Goal: Check status

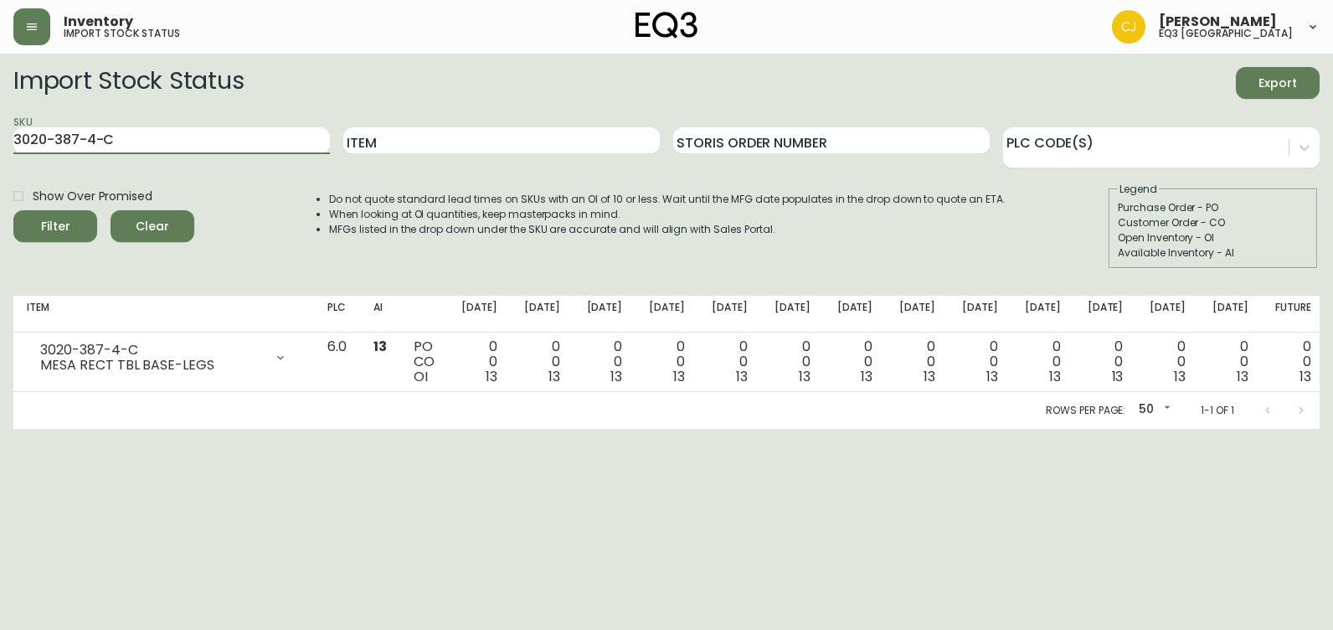
click at [0, 108] on html "Inventory import stock status [PERSON_NAME] eq3 [GEOGRAPHIC_DATA] Import Stock …" at bounding box center [666, 214] width 1333 height 429
click at [13, 210] on button "Filter" at bounding box center [55, 226] width 84 height 32
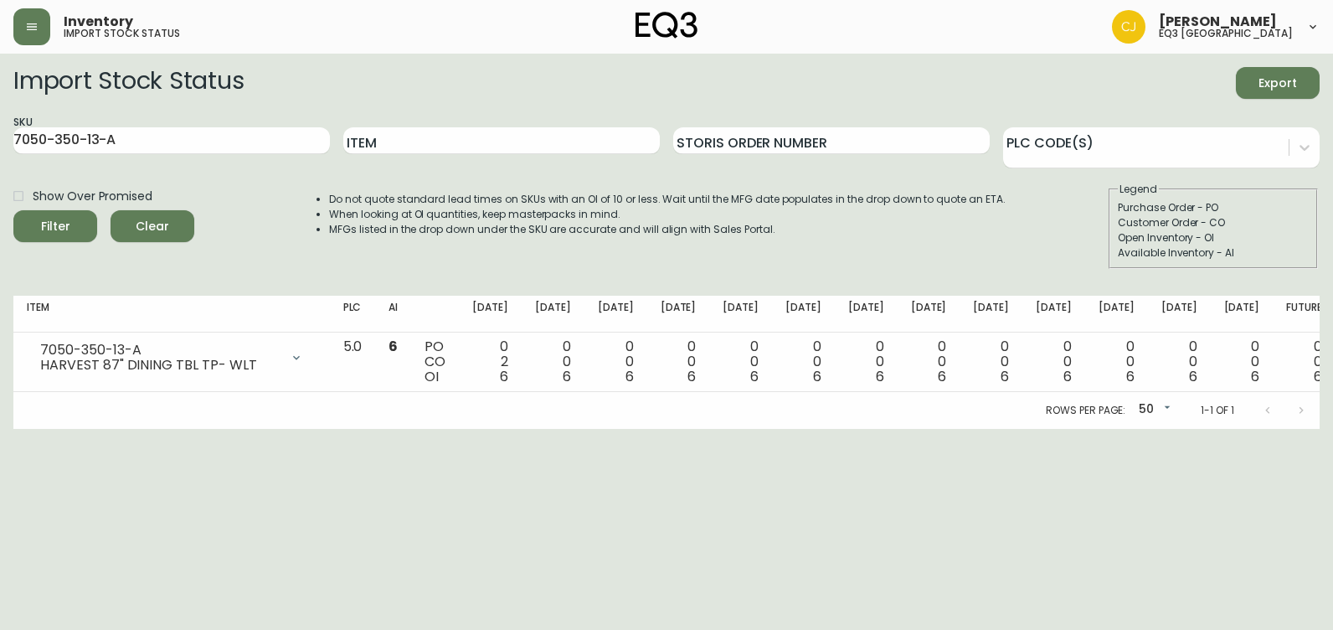
drag, startPoint x: 0, startPoint y: 513, endPoint x: 0, endPoint y: 523, distance: 10.0
click at [0, 429] on html "Inventory import stock status [PERSON_NAME] eq3 [GEOGRAPHIC_DATA] Import Stock …" at bounding box center [666, 214] width 1333 height 429
drag, startPoint x: 203, startPoint y: 136, endPoint x: -3, endPoint y: 143, distance: 206.1
click at [0, 143] on html "Inventory import stock status [PERSON_NAME] eq3 [GEOGRAPHIC_DATA] Import Stock …" at bounding box center [666, 214] width 1333 height 429
paste input "B"
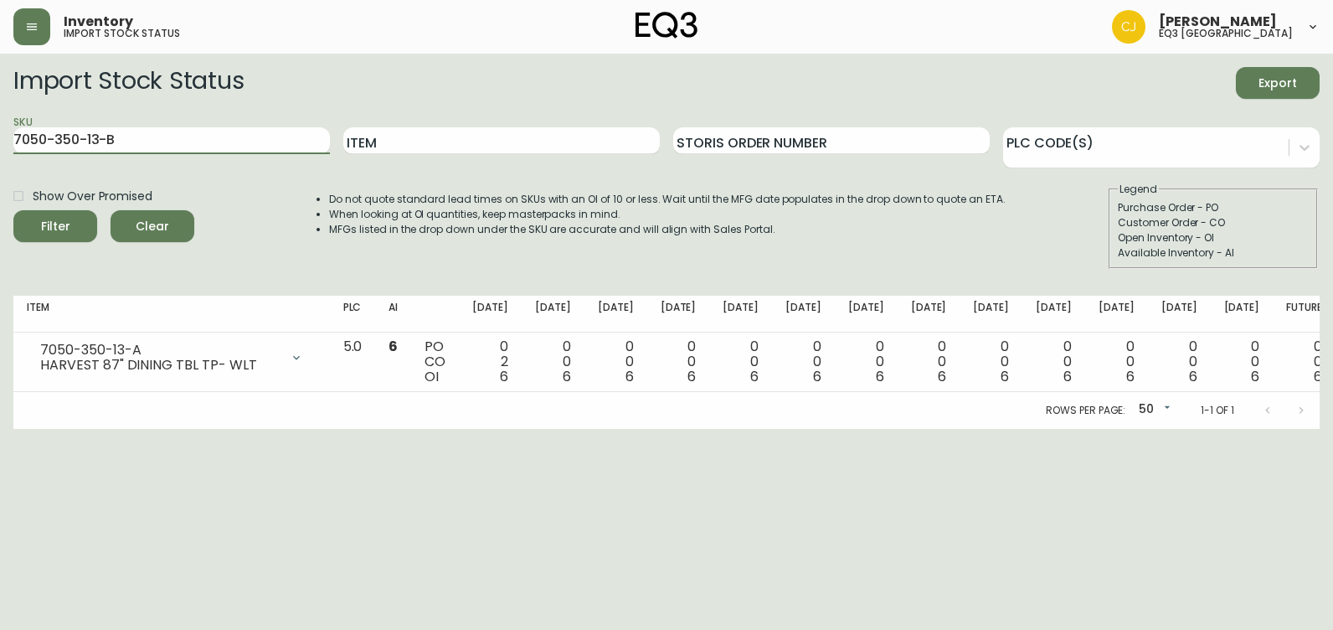
click at [13, 210] on button "Filter" at bounding box center [55, 226] width 84 height 32
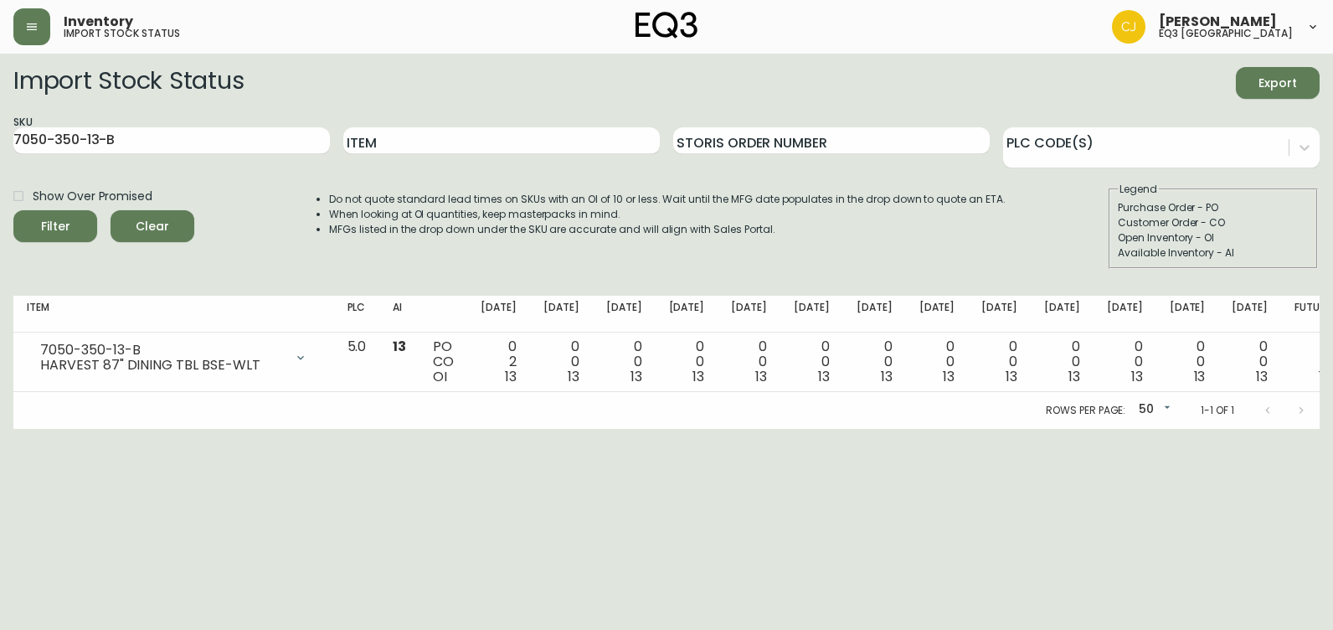
click at [0, 429] on html "Inventory import stock status [PERSON_NAME] eq3 [GEOGRAPHIC_DATA] Import Stock …" at bounding box center [666, 214] width 1333 height 429
drag, startPoint x: 142, startPoint y: 144, endPoint x: 9, endPoint y: 167, distance: 135.2
click at [0, 156] on html "Inventory import stock status [PERSON_NAME] eq3 [GEOGRAPHIC_DATA] Import Stock …" at bounding box center [666, 214] width 1333 height 429
paste input "48-13"
click at [13, 210] on button "Filter" at bounding box center [55, 226] width 84 height 32
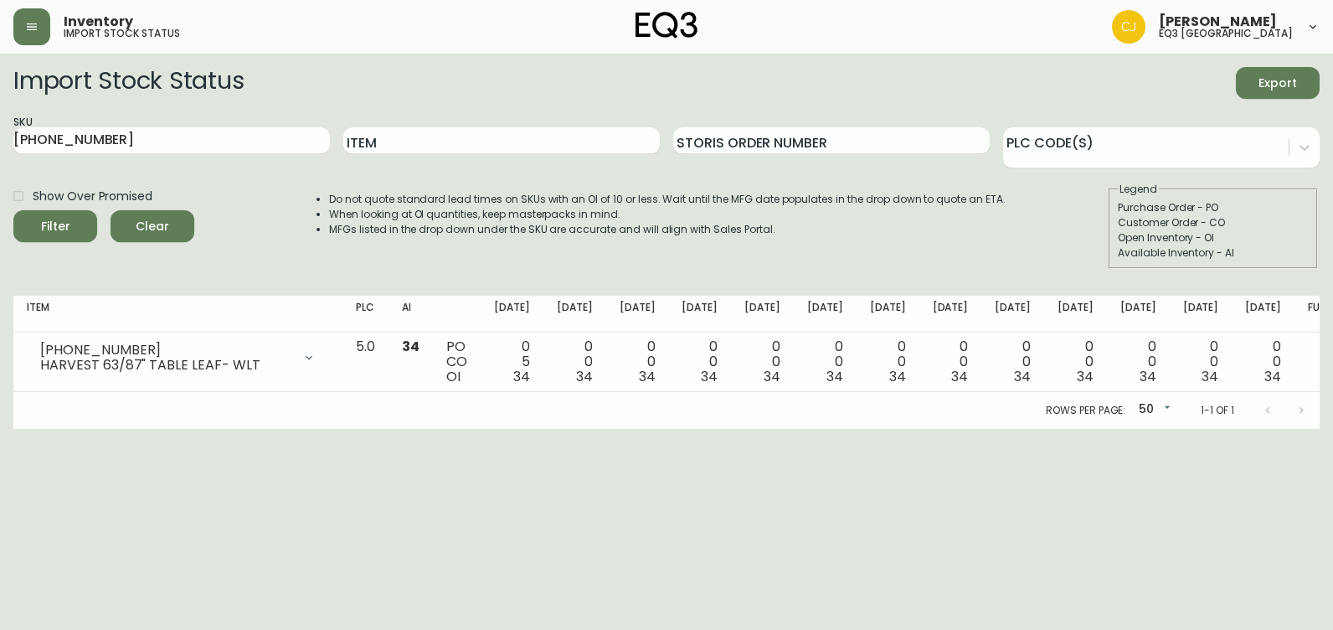
click at [0, 429] on html "Inventory import stock status [PERSON_NAME] eq3 [GEOGRAPHIC_DATA] Import Stock …" at bounding box center [666, 214] width 1333 height 429
drag, startPoint x: -3, startPoint y: 139, endPoint x: 0, endPoint y: 151, distance: 12.2
click at [0, 150] on html "Inventory import stock status [PERSON_NAME] eq3 [GEOGRAPHIC_DATA] Import Stock …" at bounding box center [666, 214] width 1333 height 429
paste input "[PHONE_NUMBER]"
type input "[PHONE_NUMBER]"
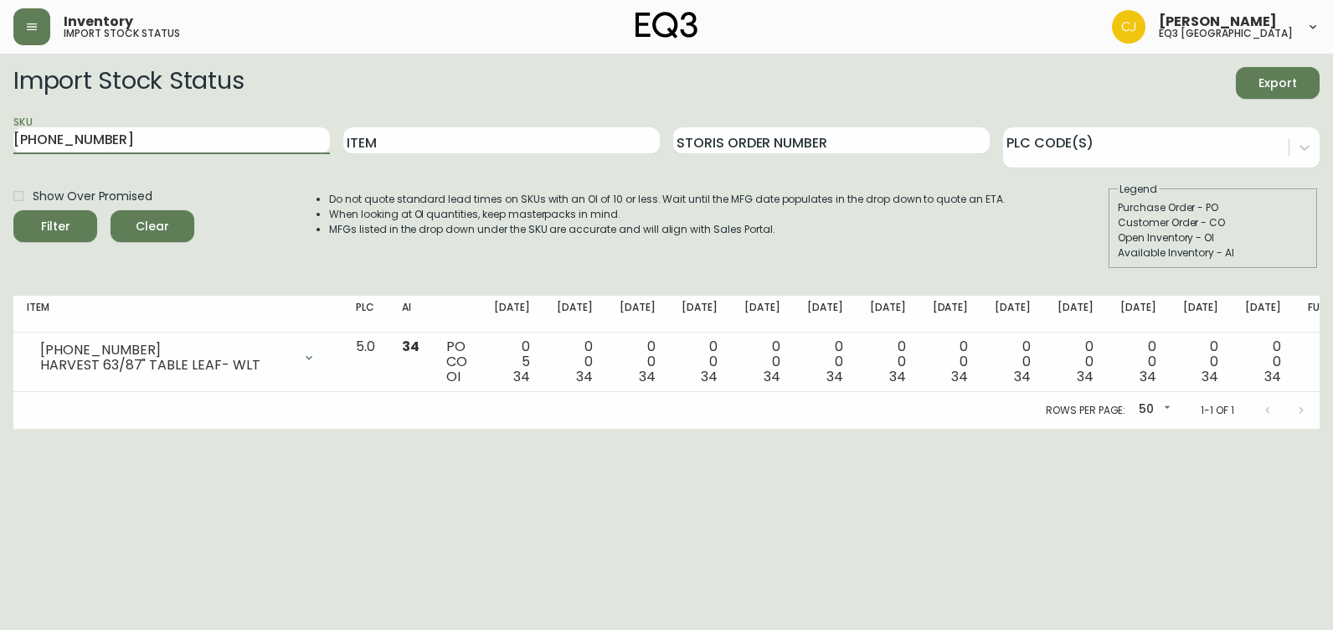
click at [13, 210] on button "Filter" at bounding box center [55, 226] width 84 height 32
